Goal: Task Accomplishment & Management: Manage account settings

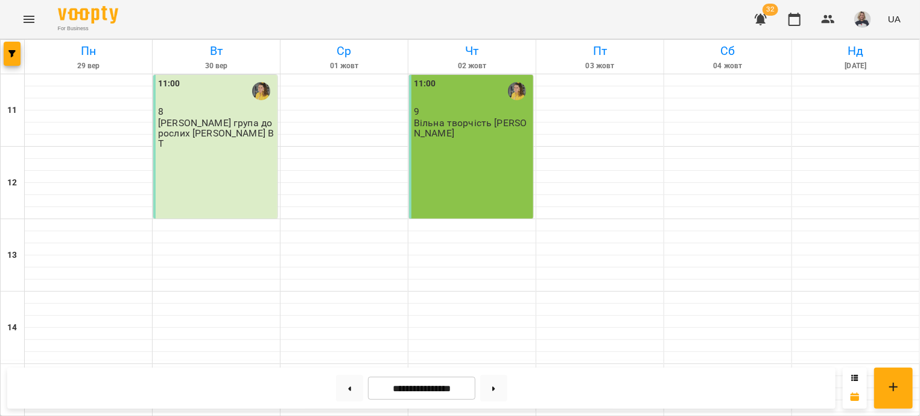
click at [27, 24] on icon "Menu" at bounding box center [29, 19] width 14 height 14
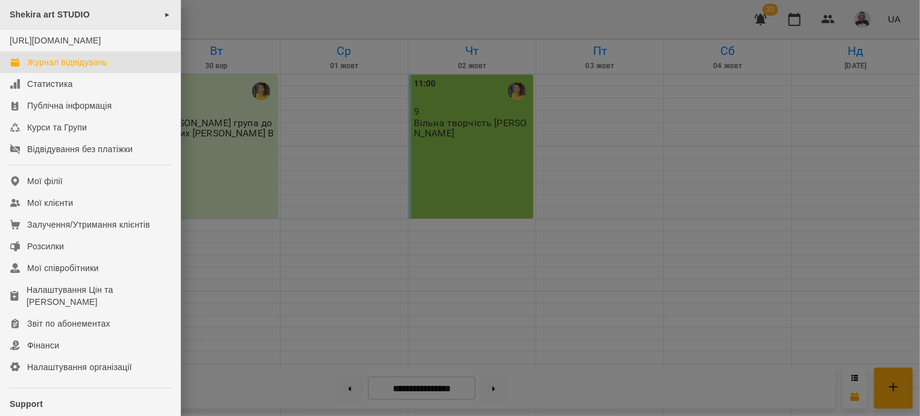
click at [71, 11] on span "Shekira art STUDIO" at bounding box center [50, 15] width 80 height 10
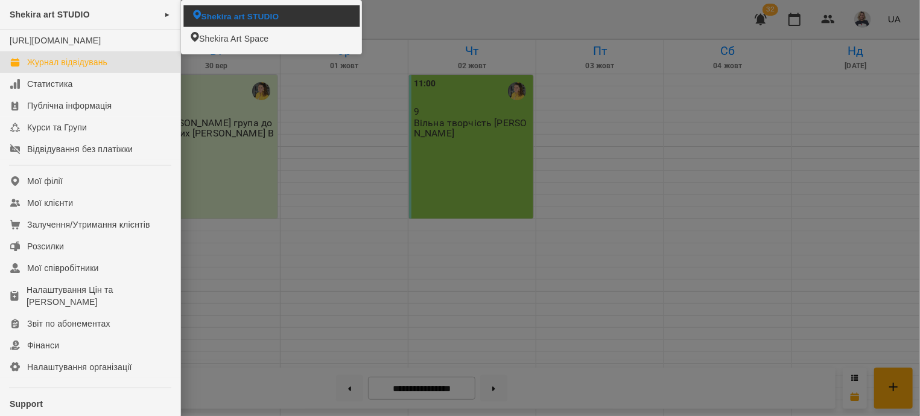
click at [221, 17] on span "Shekira art STUDIO" at bounding box center [240, 15] width 78 height 11
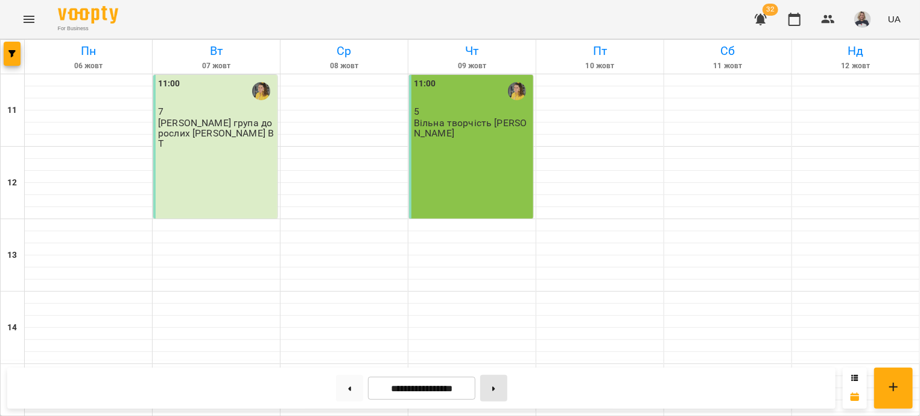
click at [503, 385] on button at bounding box center [493, 388] width 27 height 27
type input "**********"
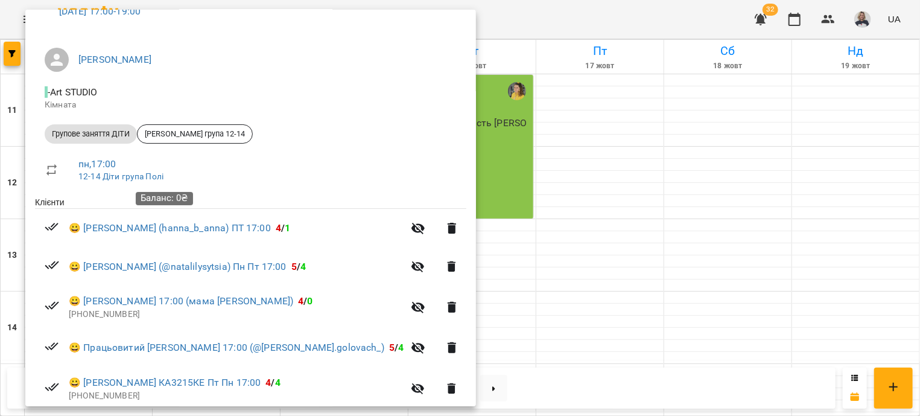
scroll to position [123, 0]
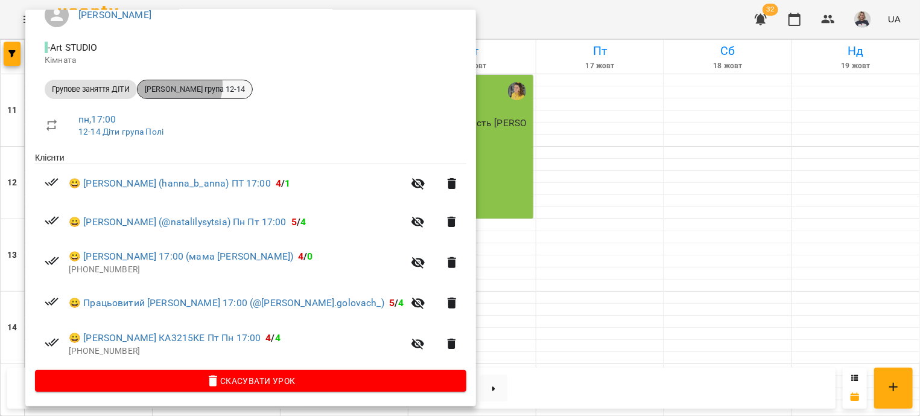
click at [165, 84] on span "Поліна група 12-14" at bounding box center [195, 89] width 115 height 11
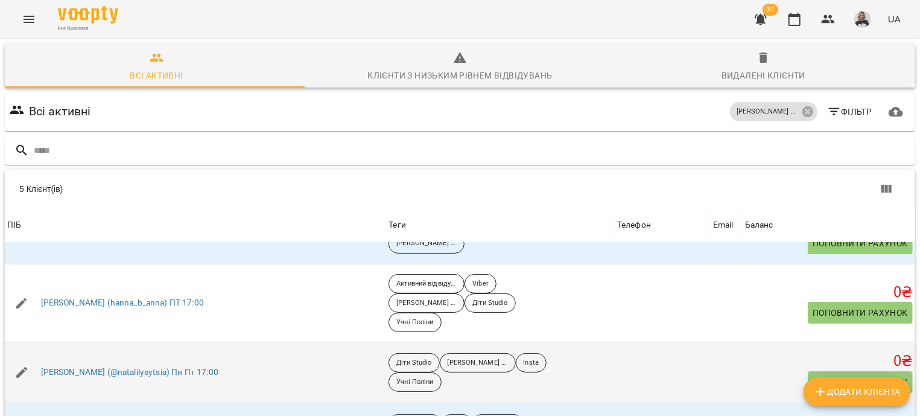
scroll to position [54, 0]
